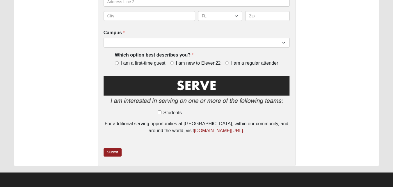
scroll to position [222, 0]
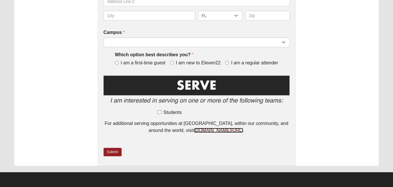
click at [201, 132] on link "[DOMAIN_NAME][URL]" at bounding box center [218, 130] width 49 height 5
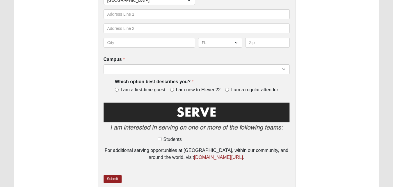
scroll to position [222, 0]
